Goal: Find contact information: Find contact information

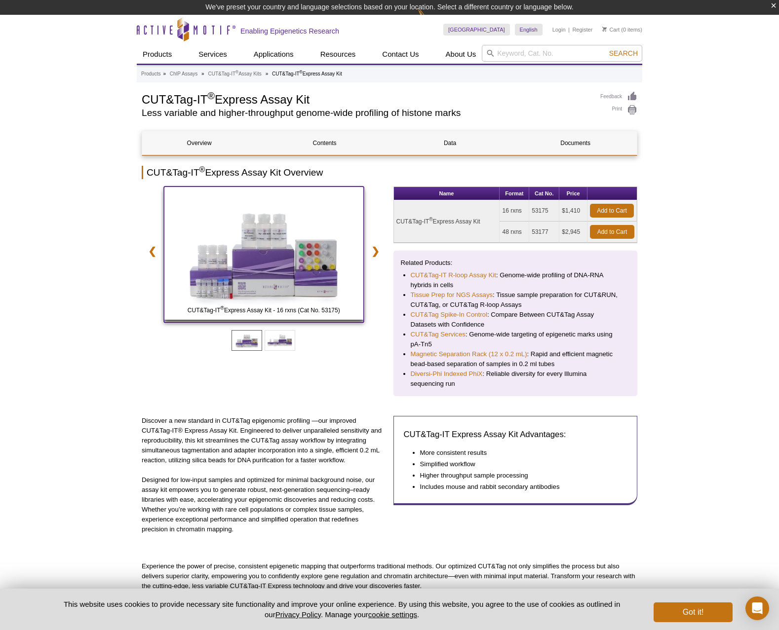
click at [223, 278] on img at bounding box center [264, 253] width 200 height 133
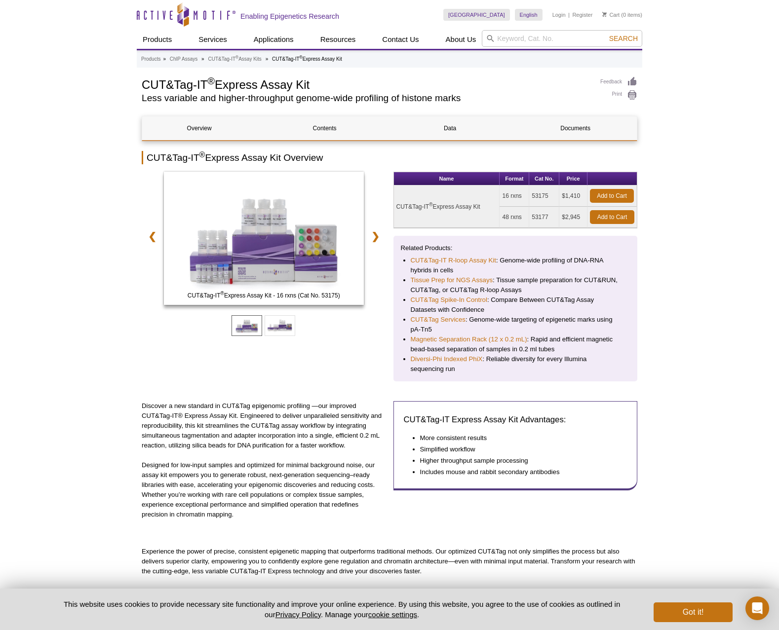
drag, startPoint x: 499, startPoint y: 215, endPoint x: 581, endPoint y: 220, distance: 81.5
click at [581, 220] on tbody "CUT&Tag-IT ® Express Assay Kit 16 rxns 53175 $1,410 Add to Cart 48 rxns 53177 $…" at bounding box center [515, 207] width 243 height 42
click at [581, 220] on td "$2,945" at bounding box center [573, 217] width 28 height 21
drag, startPoint x: 581, startPoint y: 220, endPoint x: 504, endPoint y: 212, distance: 76.9
click at [504, 212] on tr "48 rxns 53177 $2,945 Add to Cart" at bounding box center [515, 217] width 243 height 21
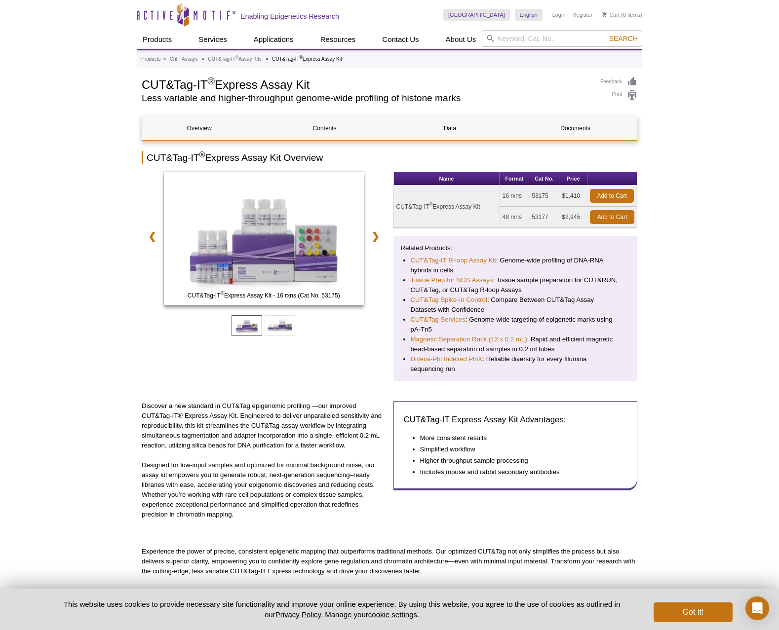
copy tr "48 rxns 53177 $2,945"
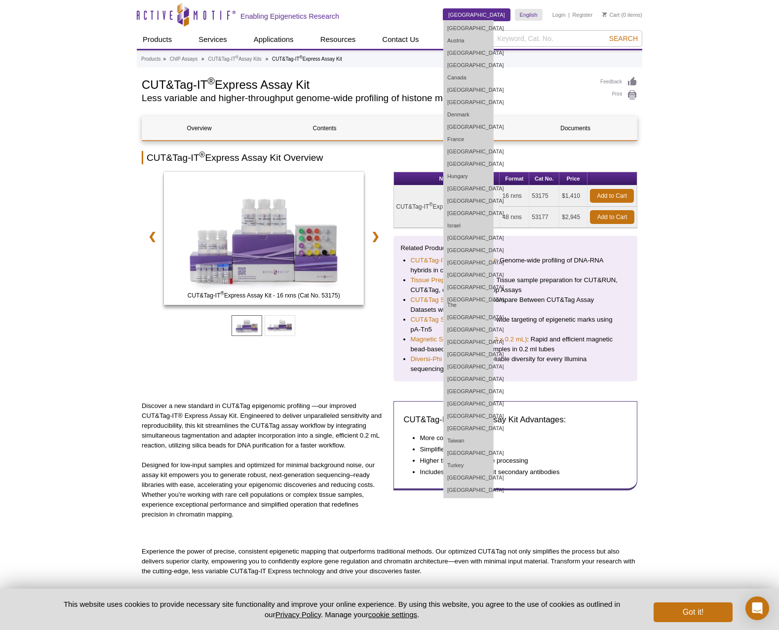
click at [493, 12] on link "[GEOGRAPHIC_DATA]" at bounding box center [476, 15] width 67 height 12
click at [482, 13] on link "[GEOGRAPHIC_DATA]" at bounding box center [476, 15] width 67 height 12
click at [487, 485] on link "[GEOGRAPHIC_DATA]" at bounding box center [468, 490] width 49 height 12
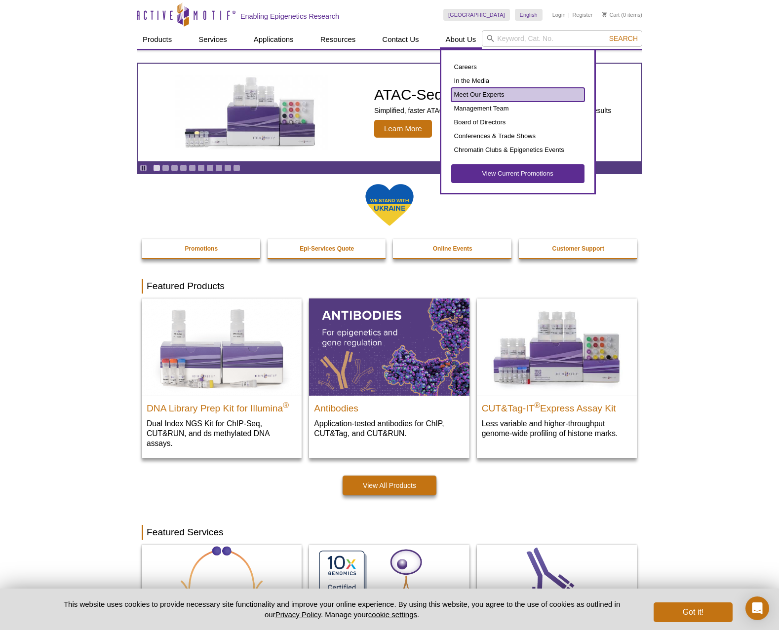
click at [467, 96] on link "Meet Our Experts" at bounding box center [517, 95] width 133 height 14
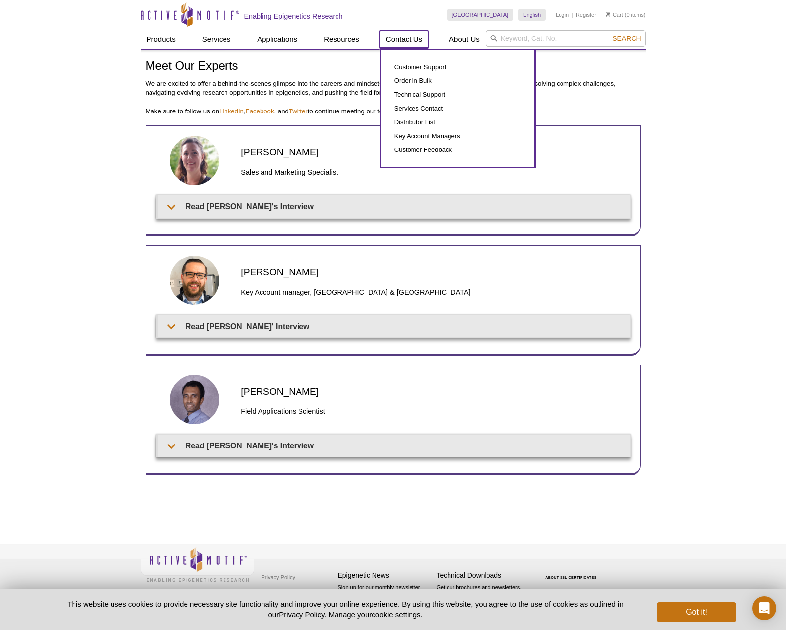
click at [400, 38] on link "Contact Us" at bounding box center [404, 39] width 48 height 19
click at [399, 67] on link "Customer Support" at bounding box center [457, 67] width 133 height 14
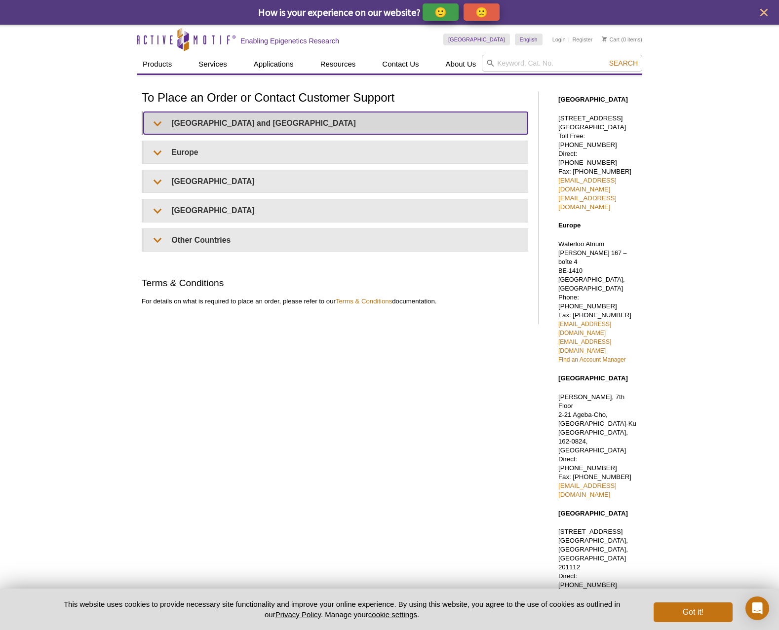
click at [185, 130] on summary "United States and Canada" at bounding box center [336, 123] width 384 height 22
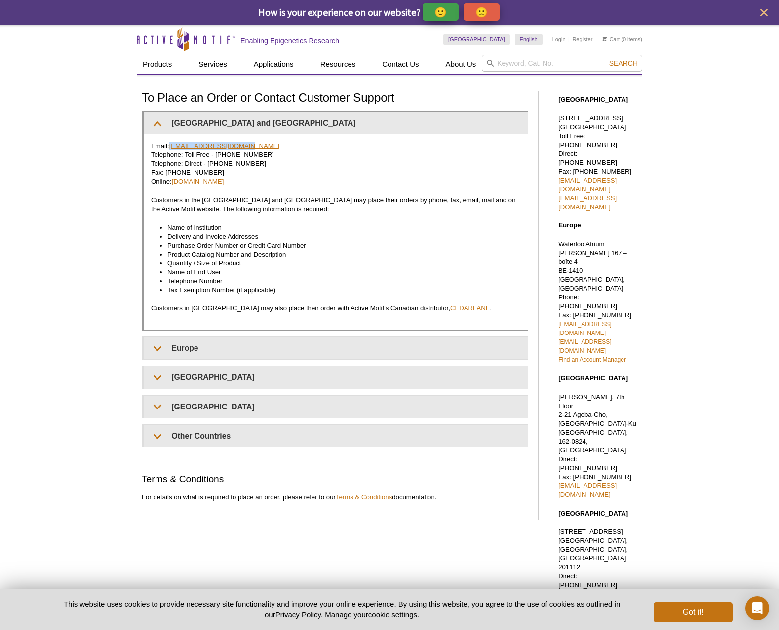
drag, startPoint x: 260, startPoint y: 150, endPoint x: 172, endPoint y: 143, distance: 87.6
click at [172, 143] on p "Email: orders@activemotif.com Telephone: Toll Free - 877 222 9543 Telephone: Di…" at bounding box center [335, 164] width 369 height 44
copy link "orders@activemotif.com"
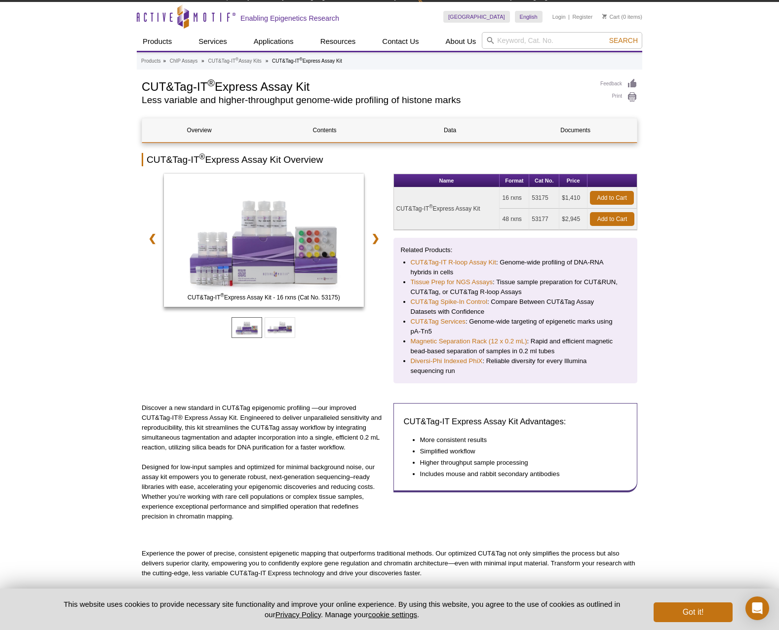
drag, startPoint x: 473, startPoint y: 204, endPoint x: 397, endPoint y: 197, distance: 76.8
click at [397, 197] on td "CUT&Tag-IT ® Express Assay Kit" at bounding box center [447, 209] width 106 height 42
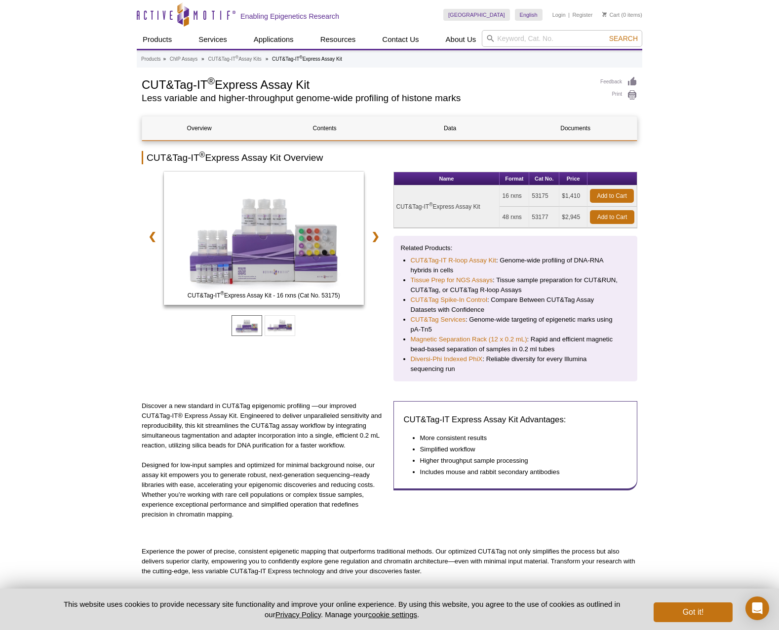
drag, startPoint x: 503, startPoint y: 214, endPoint x: 581, endPoint y: 216, distance: 78.0
click at [581, 216] on tr "48 rxns 53177 $2,945 Add to Cart" at bounding box center [515, 217] width 243 height 21
copy tr "48 rxns 53177 $2,945"
